Goal: Information Seeking & Learning: Learn about a topic

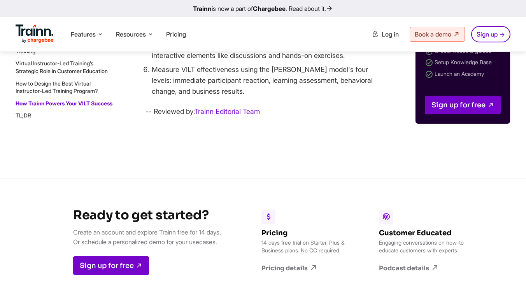
scroll to position [6864, 0]
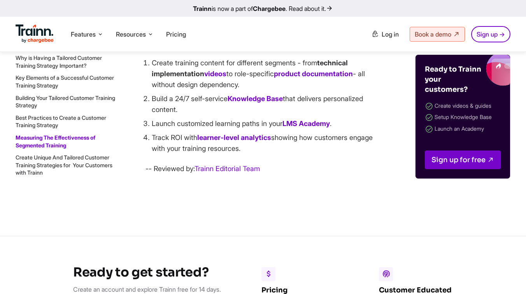
scroll to position [8508, 0]
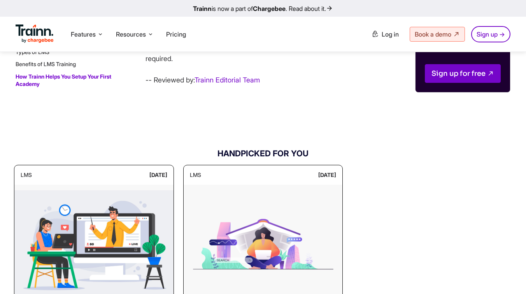
scroll to position [4327, 0]
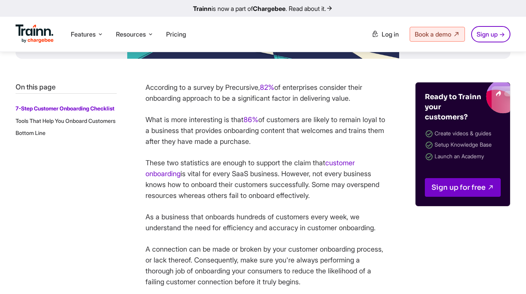
scroll to position [316, 0]
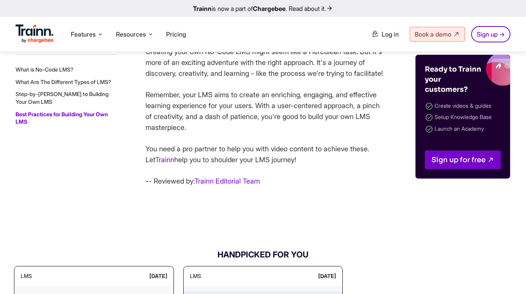
scroll to position [2952, 0]
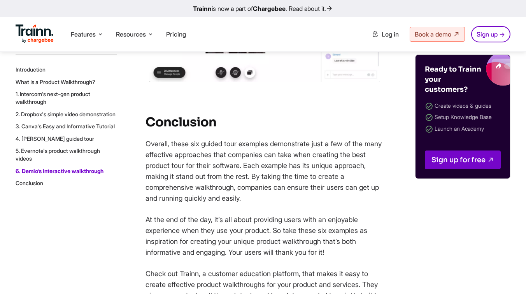
scroll to position [5046, 0]
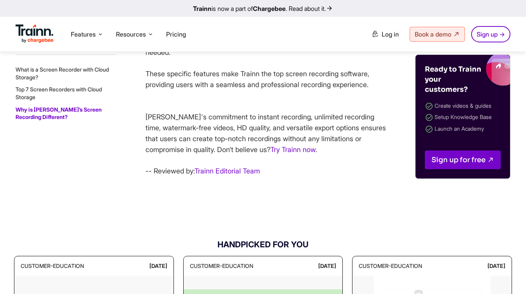
scroll to position [5355, 0]
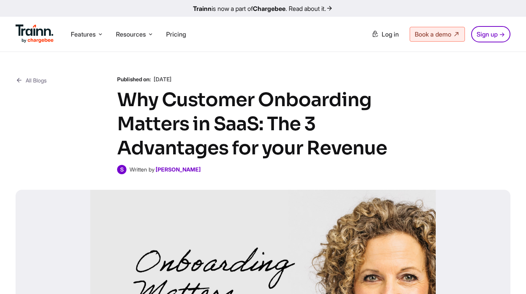
click at [44, 151] on div "All Blogs Published on: [DATE] Why Customer Onboarding Matters in SaaS: The 3 A…" at bounding box center [263, 124] width 495 height 99
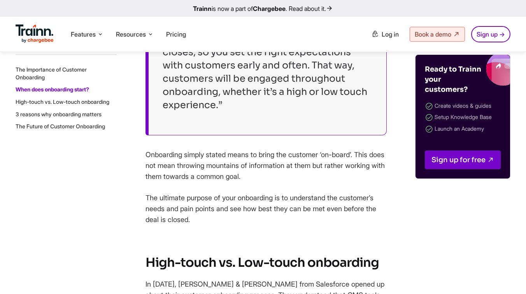
scroll to position [1070, 0]
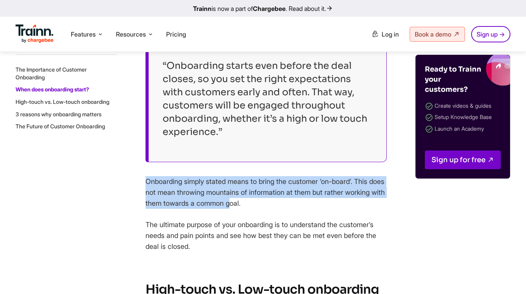
drag, startPoint x: 147, startPoint y: 177, endPoint x: 274, endPoint y: 208, distance: 130.6
click at [274, 208] on p "Onboarding simply stated means to bring the customer ‘on-board’. This does not …" at bounding box center [266, 192] width 241 height 33
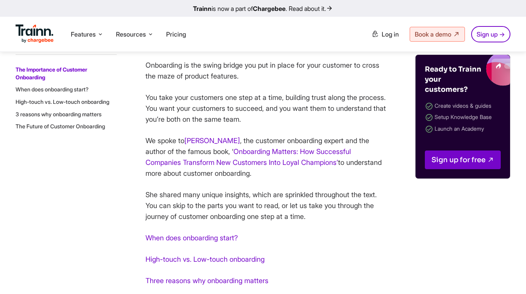
scroll to position [696, 0]
